Goal: Task Accomplishment & Management: Use online tool/utility

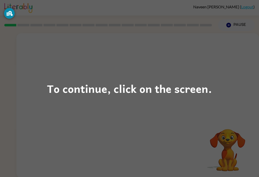
click at [168, 116] on div "To continue, click on the screen." at bounding box center [129, 88] width 259 height 177
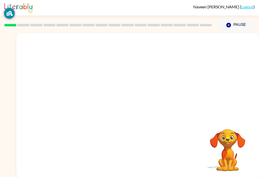
scroll to position [0, 0]
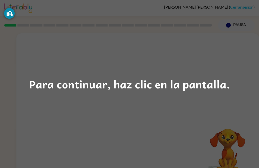
click at [216, 86] on div "Para continuar, haz clic en la pantalla." at bounding box center [129, 84] width 201 height 17
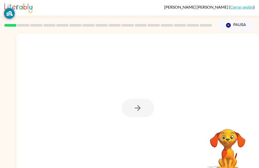
click at [138, 108] on div at bounding box center [138, 108] width 32 height 18
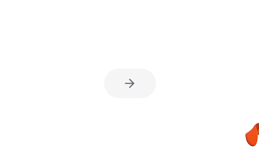
click at [122, 99] on div at bounding box center [138, 108] width 32 height 18
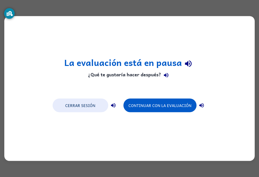
click at [161, 107] on button "Continuar con la evaluación" at bounding box center [160, 106] width 73 height 14
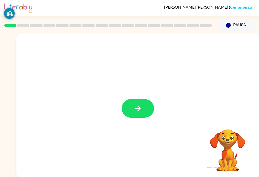
click at [138, 110] on icon "button" at bounding box center [137, 108] width 9 height 9
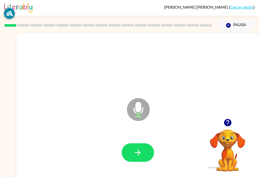
click at [138, 152] on icon "button" at bounding box center [137, 152] width 9 height 9
click at [141, 153] on icon "button" at bounding box center [137, 152] width 9 height 9
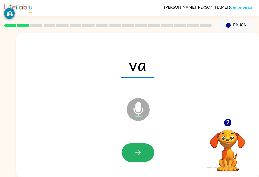
click at [142, 153] on icon "button" at bounding box center [137, 152] width 9 height 9
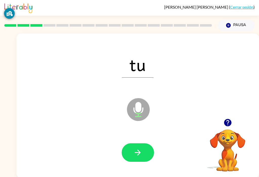
click at [144, 151] on button "button" at bounding box center [138, 152] width 32 height 18
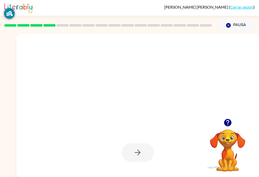
click at [142, 152] on icon "button" at bounding box center [137, 152] width 9 height 9
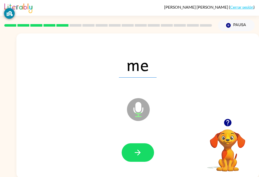
click at [145, 147] on button "button" at bounding box center [138, 152] width 32 height 18
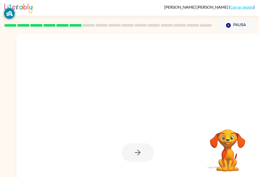
click at [138, 157] on div at bounding box center [138, 152] width 32 height 18
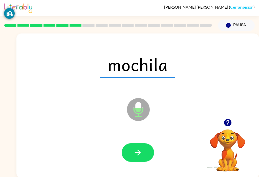
click at [140, 150] on icon "button" at bounding box center [137, 152] width 9 height 9
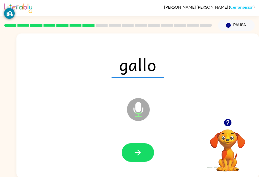
click at [151, 150] on button "button" at bounding box center [138, 152] width 32 height 18
click at [154, 150] on button "button" at bounding box center [138, 152] width 32 height 18
click at [259, 65] on div "sapo Micrófono El micrófono está aquí para cuando sea tu turno de hablar" at bounding box center [137, 105] width 243 height 145
click at [143, 156] on button "button" at bounding box center [138, 152] width 32 height 18
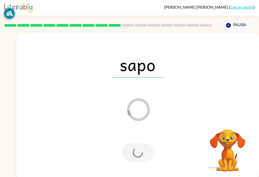
click at [141, 153] on div at bounding box center [138, 152] width 32 height 18
click at [142, 153] on div at bounding box center [138, 152] width 32 height 18
click at [141, 153] on div at bounding box center [138, 152] width 32 height 18
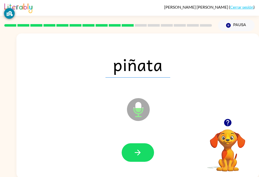
click at [139, 151] on icon "button" at bounding box center [138, 152] width 6 height 6
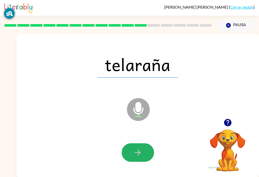
click at [144, 148] on button "button" at bounding box center [138, 152] width 32 height 18
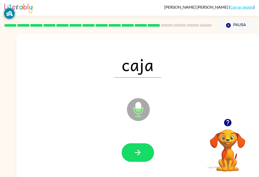
click at [146, 150] on button "button" at bounding box center [138, 152] width 32 height 18
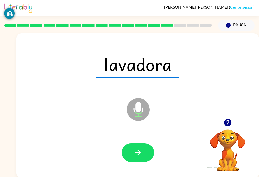
click at [141, 149] on icon "button" at bounding box center [137, 152] width 9 height 9
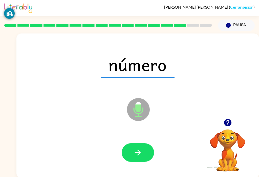
click at [143, 143] on button "button" at bounding box center [138, 152] width 32 height 18
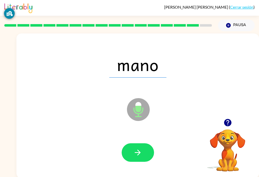
click at [141, 148] on button "button" at bounding box center [138, 152] width 32 height 18
